Goal: Task Accomplishment & Management: Use online tool/utility

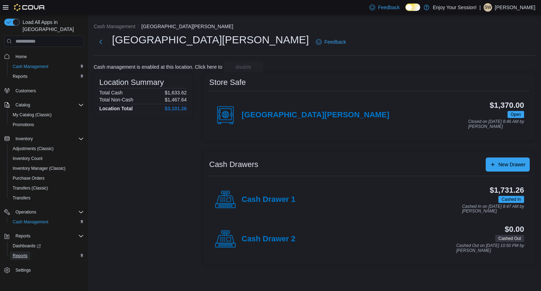
click at [15, 252] on span "Reports" at bounding box center [20, 256] width 15 height 8
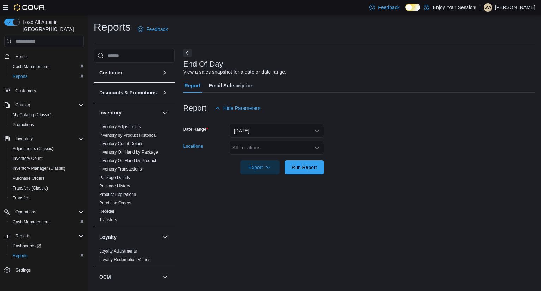
click at [242, 145] on div "All Locations" at bounding box center [277, 148] width 94 height 14
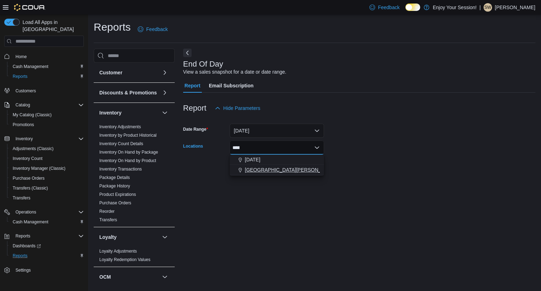
type input "****"
click at [275, 174] on button "[GEOGRAPHIC_DATA][PERSON_NAME]" at bounding box center [277, 170] width 94 height 10
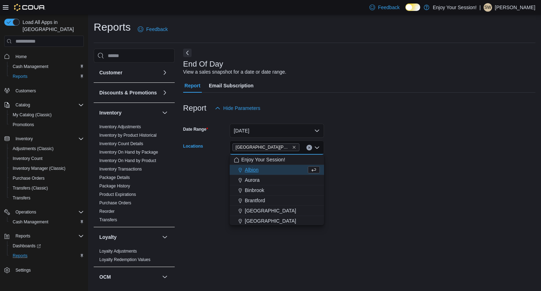
click at [389, 196] on div "End Of Day View a sales snapshot for a date or date range. Report Email Subscri…" at bounding box center [359, 165] width 352 height 233
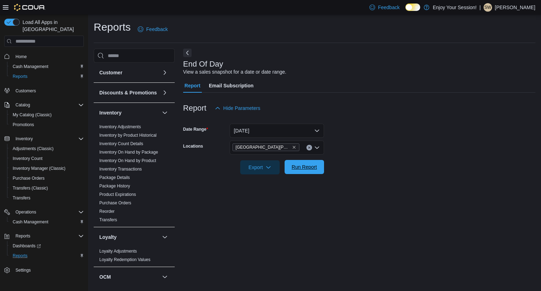
click at [300, 172] on span "Run Report" at bounding box center [304, 167] width 31 height 14
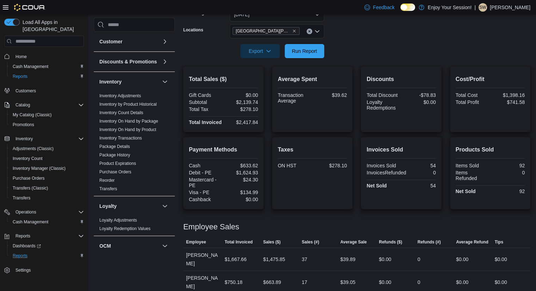
scroll to position [116, 0]
